Goal: Find specific page/section: Find specific page/section

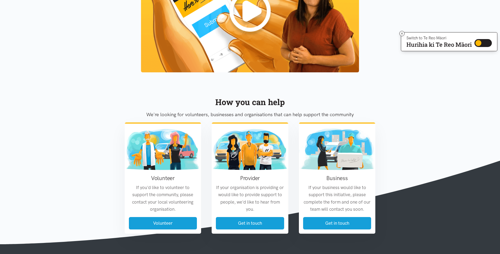
scroll to position [595, 0]
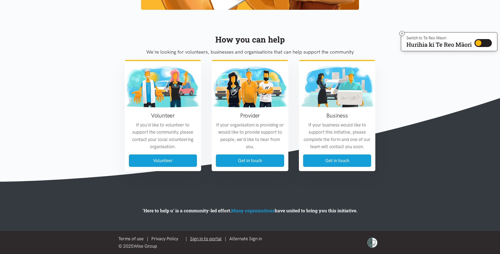
click at [207, 238] on link "Sign in to portal" at bounding box center [206, 238] width 32 height 5
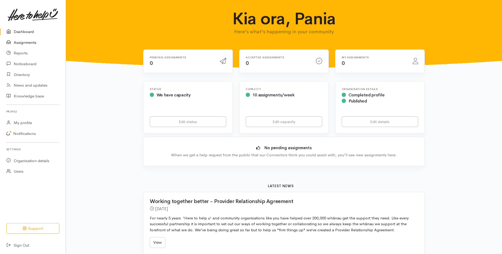
click at [27, 41] on link "Assignments" at bounding box center [33, 42] width 66 height 11
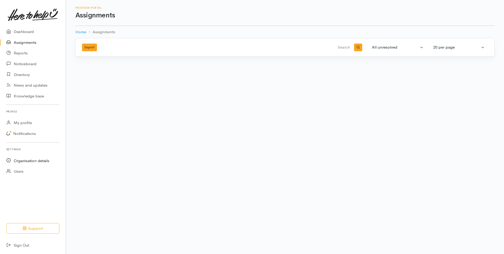
click at [31, 159] on link "Organisation details" at bounding box center [33, 160] width 66 height 11
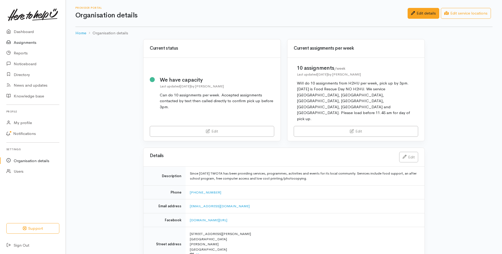
click at [28, 43] on link "Assignments" at bounding box center [33, 42] width 66 height 11
